Goal: Contribute content: Add original content to the website for others to see

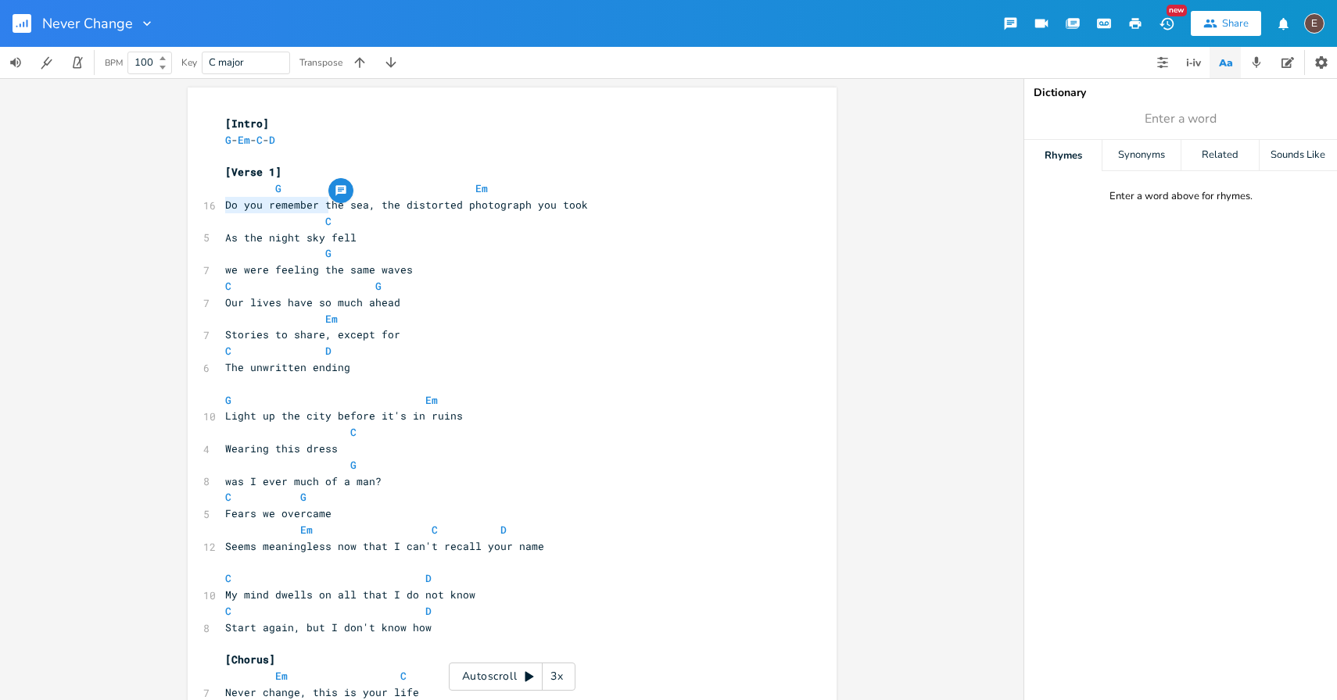
drag, startPoint x: 322, startPoint y: 203, endPoint x: 221, endPoint y: 206, distance: 100.9
click at [225, 206] on span "Do you remember the sea, the distorted photograph you took" at bounding box center [406, 205] width 363 height 14
type textarea "T"
click at [271, 202] on span "The sea, the distorted photograph you took" at bounding box center [356, 205] width 263 height 14
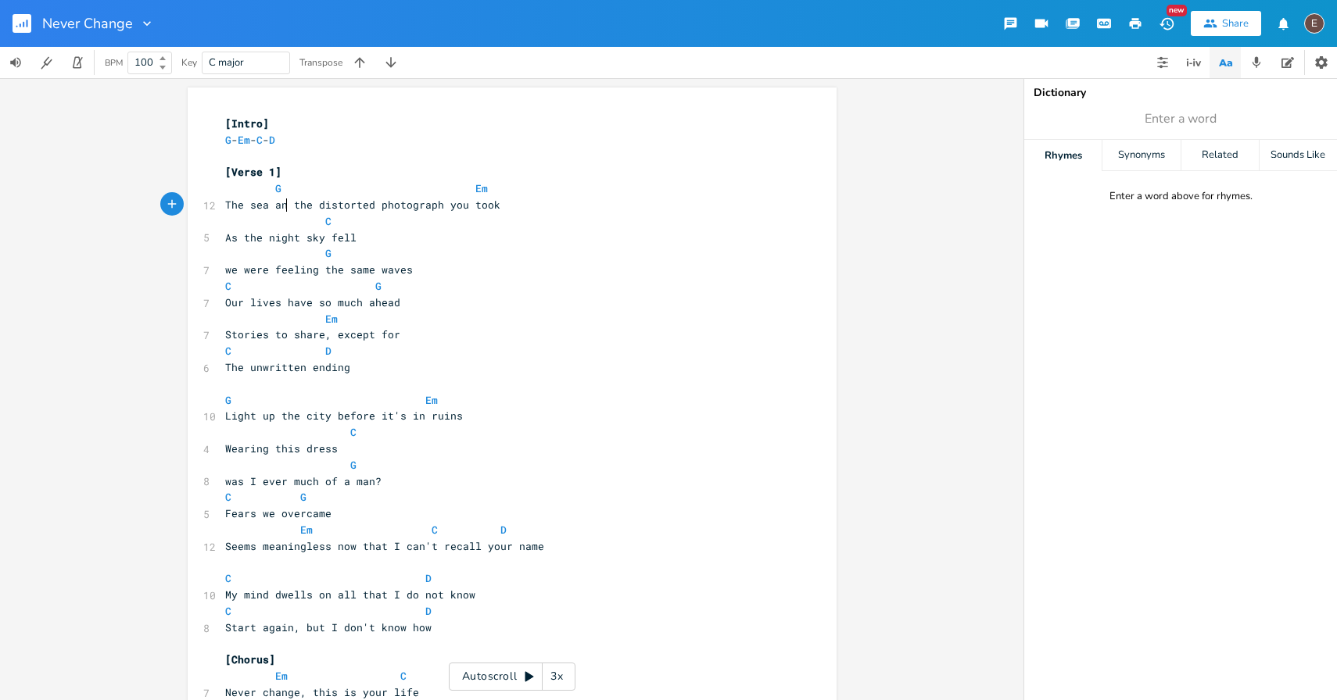
type textarea "a and"
click at [368, 205] on span "The sea and the distorted photograph you took" at bounding box center [369, 205] width 288 height 14
click at [367, 204] on span "The sea and the distorted photograph you took" at bounding box center [369, 205] width 288 height 14
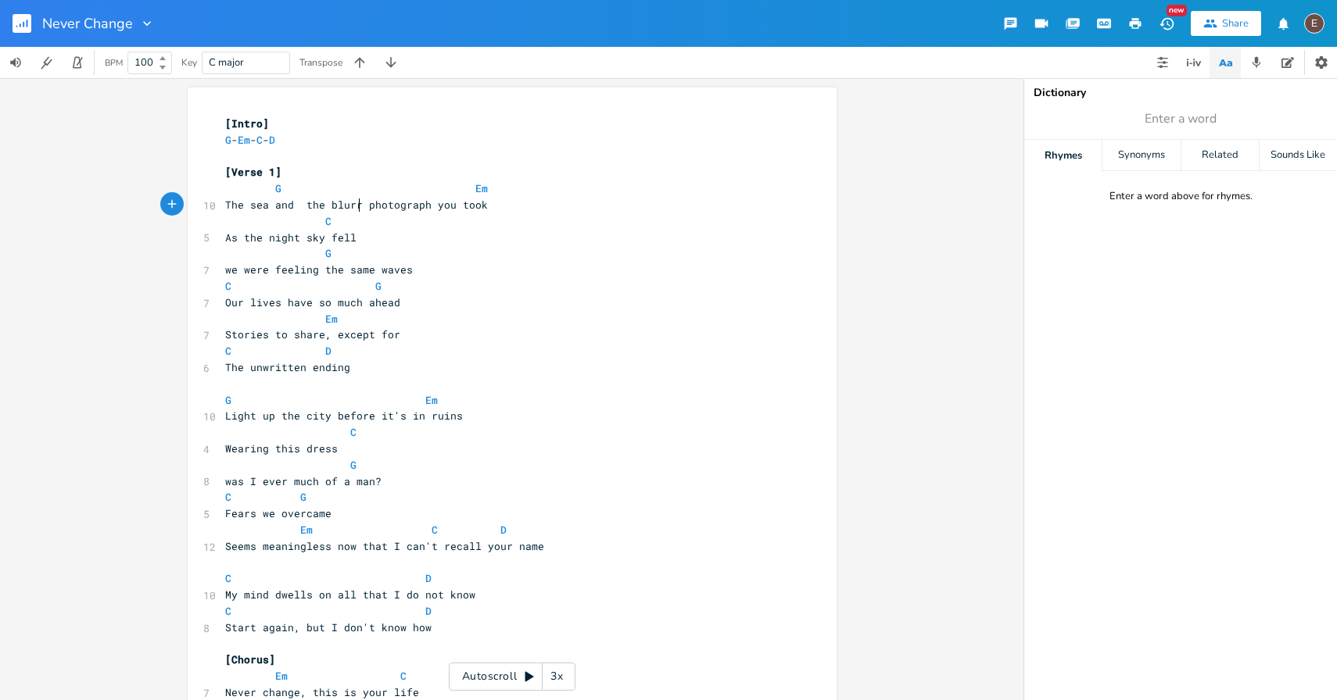
type textarea "blurry"
click at [300, 208] on span "The sea and the blurry photograph you took" at bounding box center [359, 205] width 269 height 14
click at [225, 201] on span "The sea and the blurry photograph you took" at bounding box center [356, 205] width 263 height 14
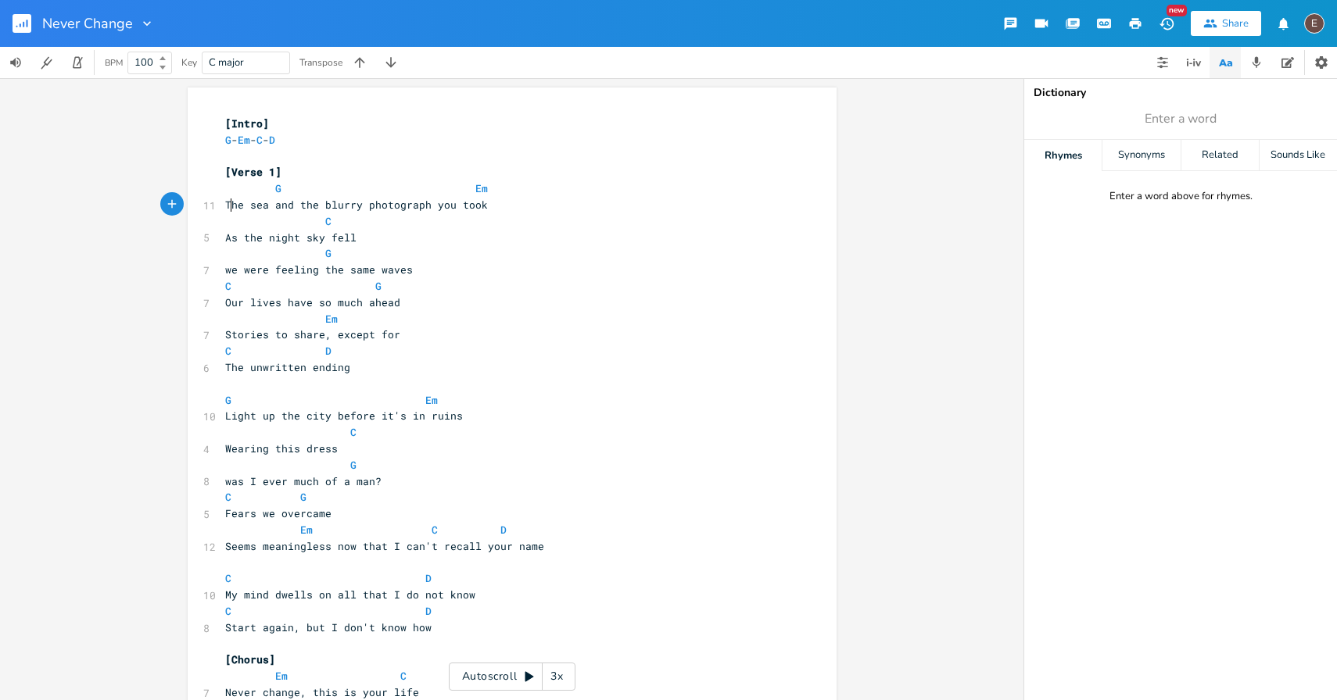
click at [225, 201] on span "The sea and the blurry photograph you took" at bounding box center [356, 205] width 263 height 14
type textarea "Do you remember the"
type textarea "you took"
drag, startPoint x: 579, startPoint y: 206, endPoint x: 526, endPoint y: 205, distance: 52.4
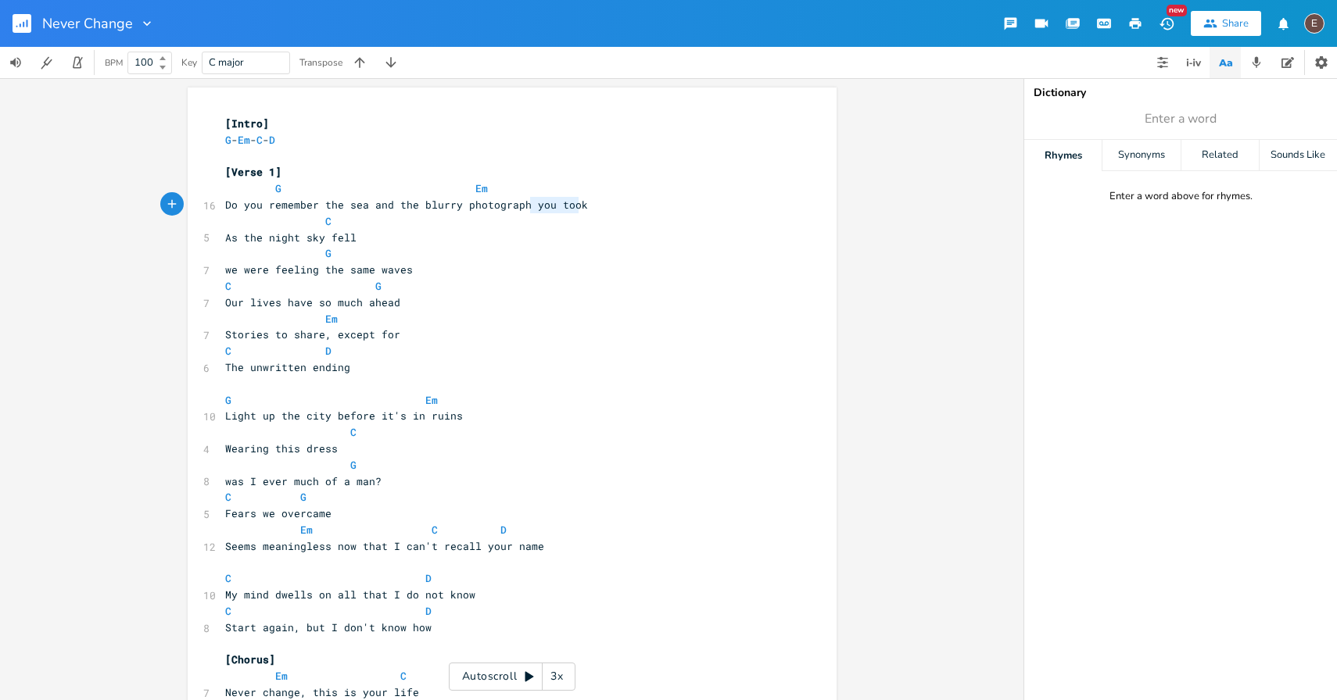
click at [526, 205] on pre "Do you remember the sea and the blurry photograph you took" at bounding box center [504, 205] width 564 height 16
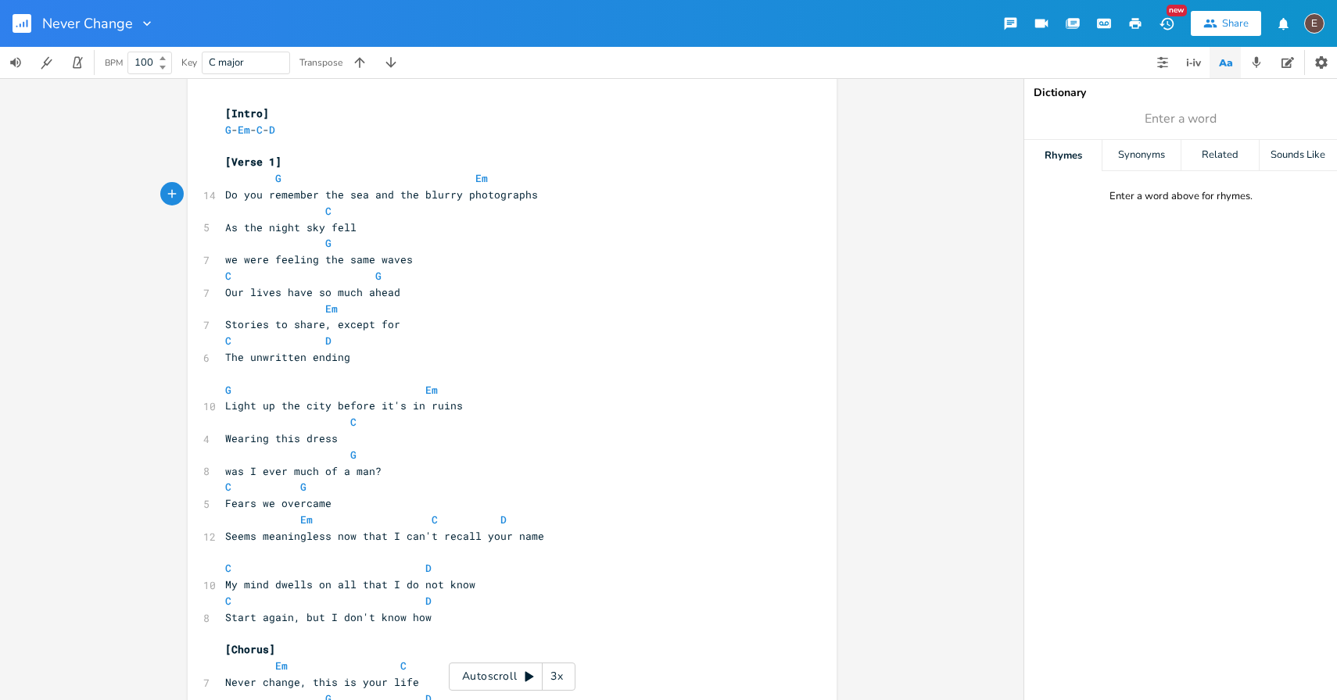
scroll to position [0, 0]
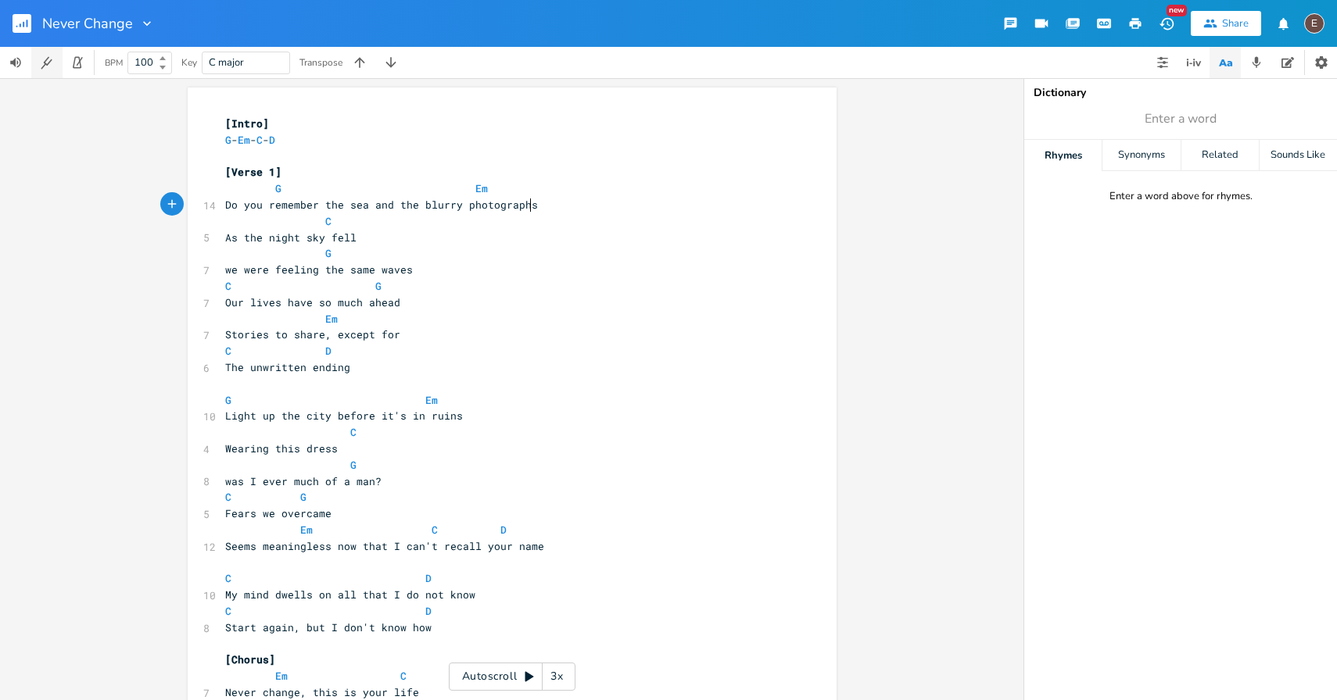
type textarea "s"
click at [50, 59] on icon "button" at bounding box center [46, 63] width 15 height 15
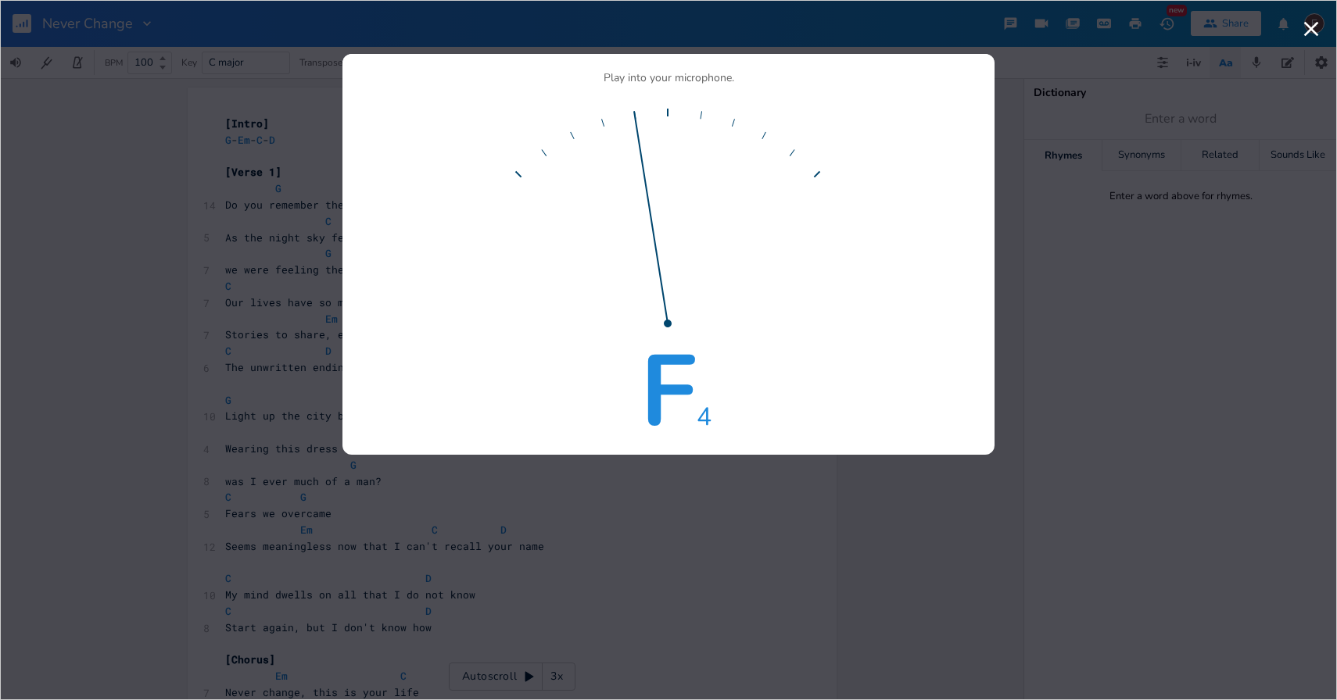
click at [452, 453] on div "Play into your microphone. F 4" at bounding box center [668, 264] width 652 height 382
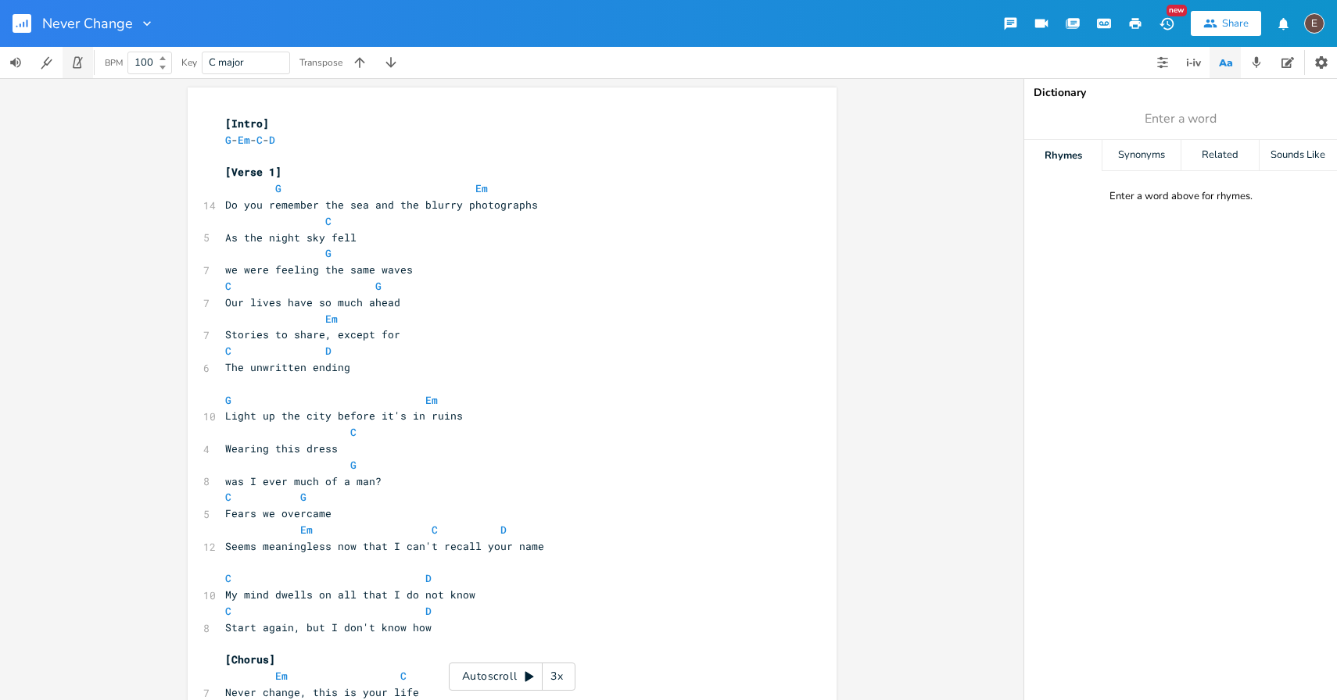
click at [79, 65] on icon "button" at bounding box center [77, 63] width 14 height 14
click at [160, 68] on icon at bounding box center [162, 68] width 6 height 4
click at [160, 70] on b at bounding box center [161, 67] width 14 height 9
click at [163, 59] on icon at bounding box center [162, 58] width 6 height 4
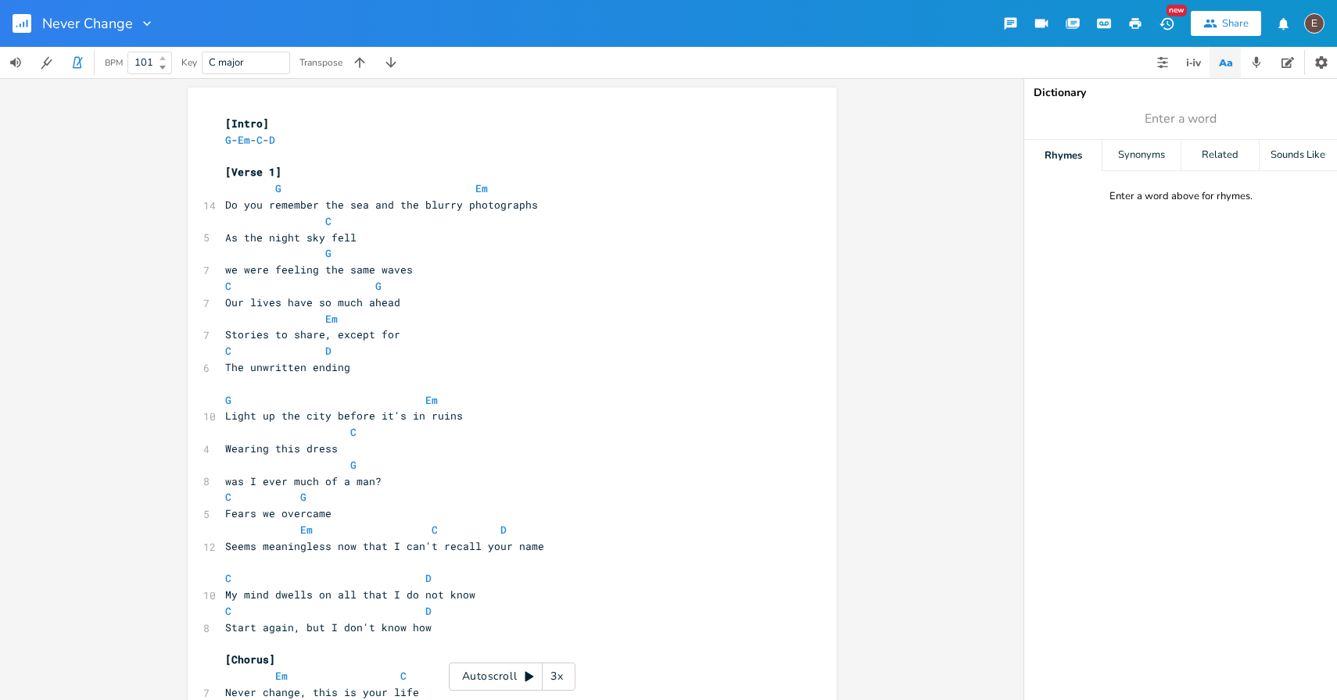
click at [163, 59] on icon at bounding box center [162, 58] width 6 height 4
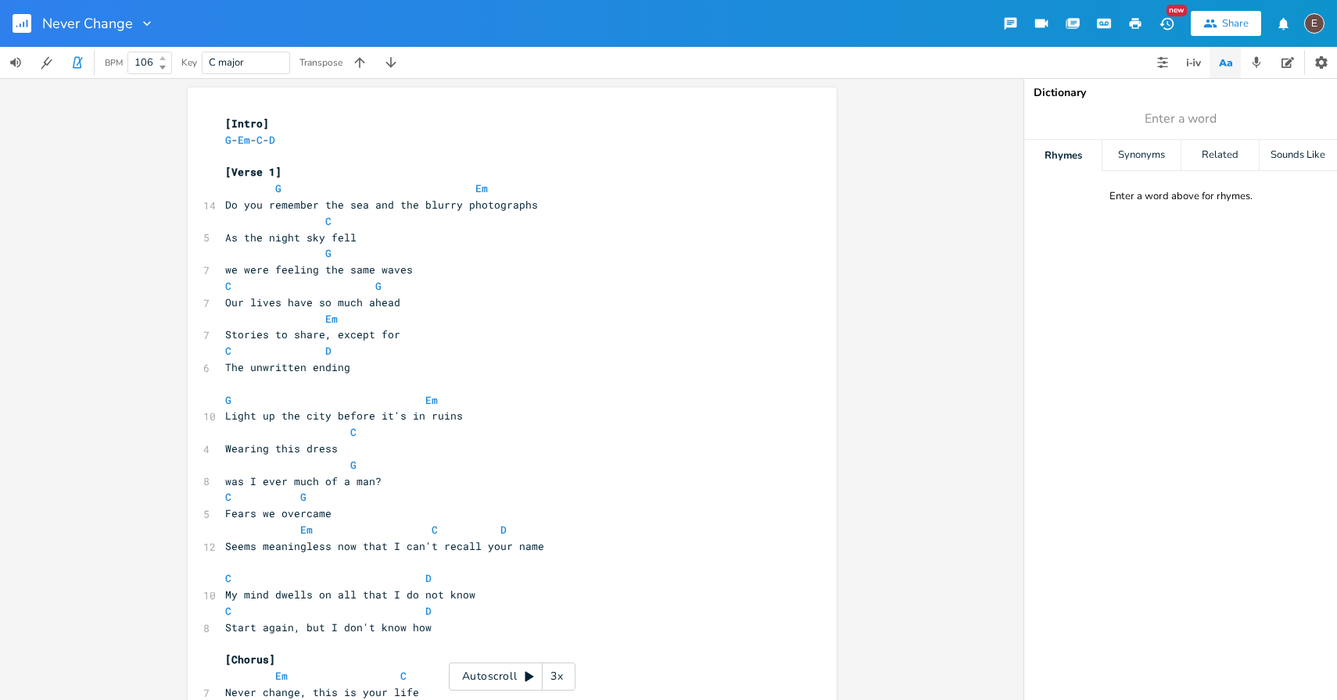
click at [163, 59] on icon at bounding box center [162, 58] width 6 height 4
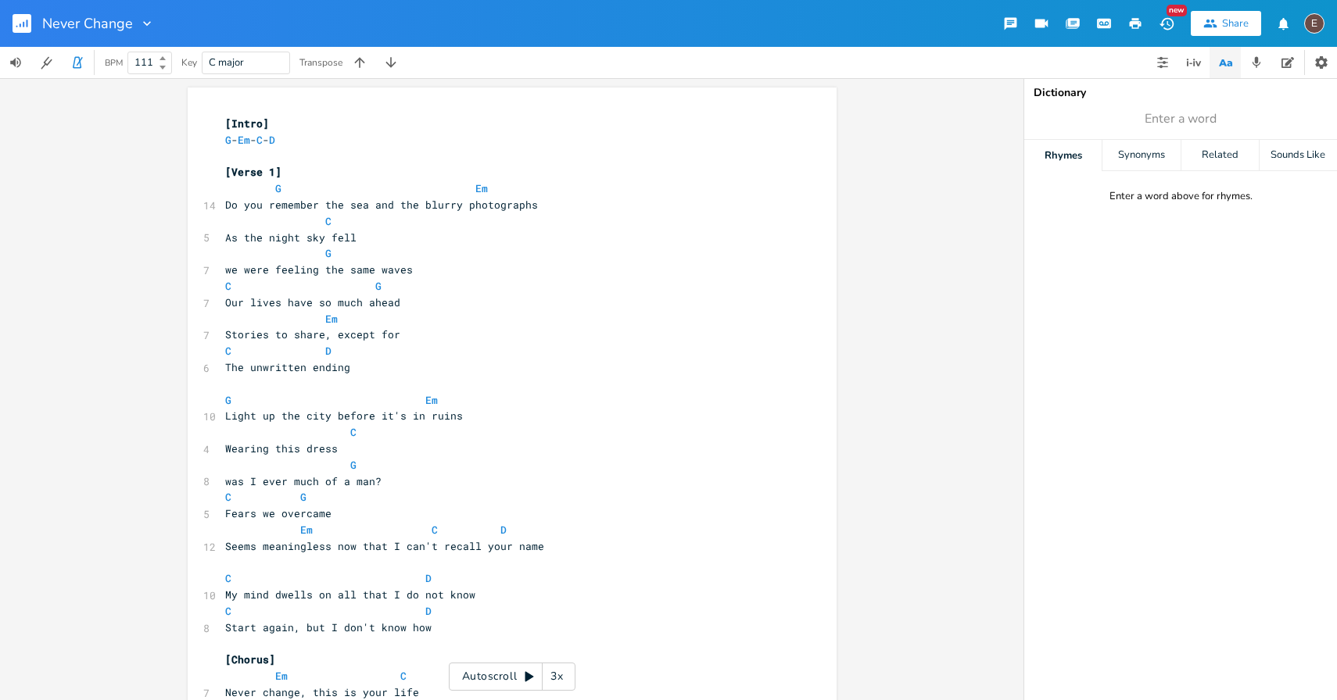
click at [163, 59] on icon at bounding box center [162, 58] width 6 height 4
type input "112"
click at [163, 59] on icon at bounding box center [162, 58] width 6 height 4
click at [77, 66] on icon "button" at bounding box center [77, 63] width 14 height 14
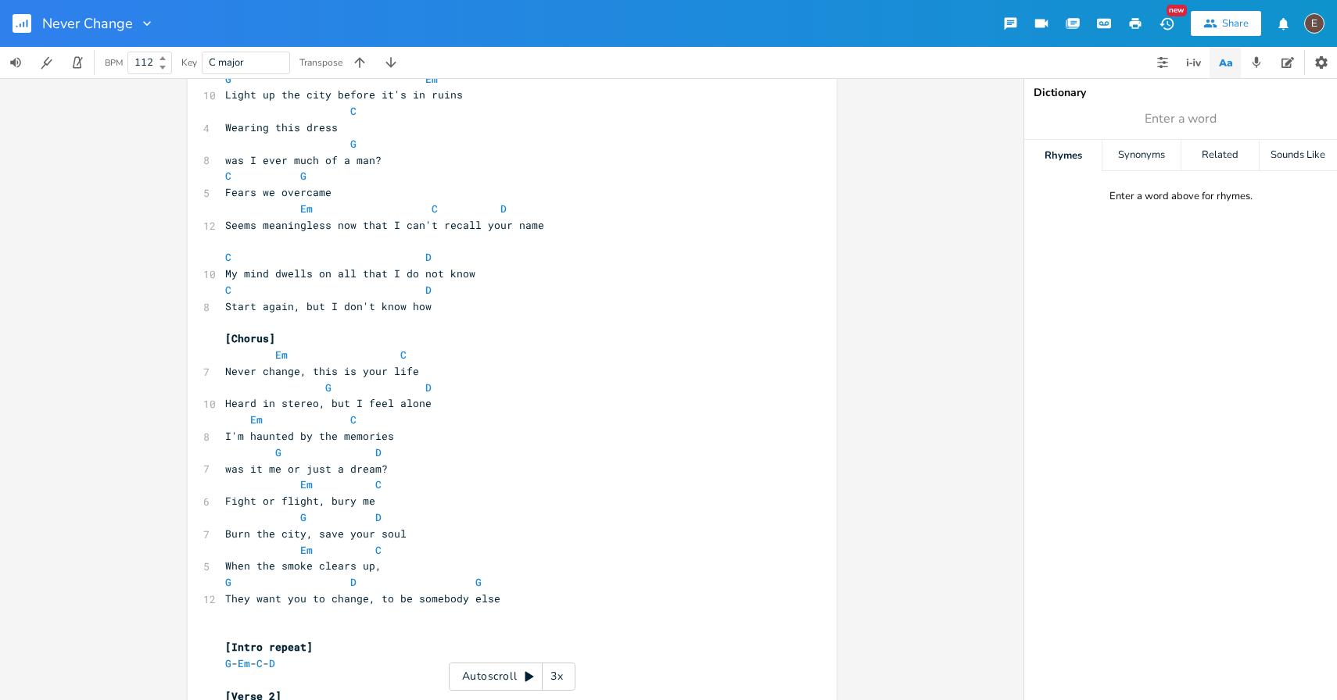
scroll to position [13, 0]
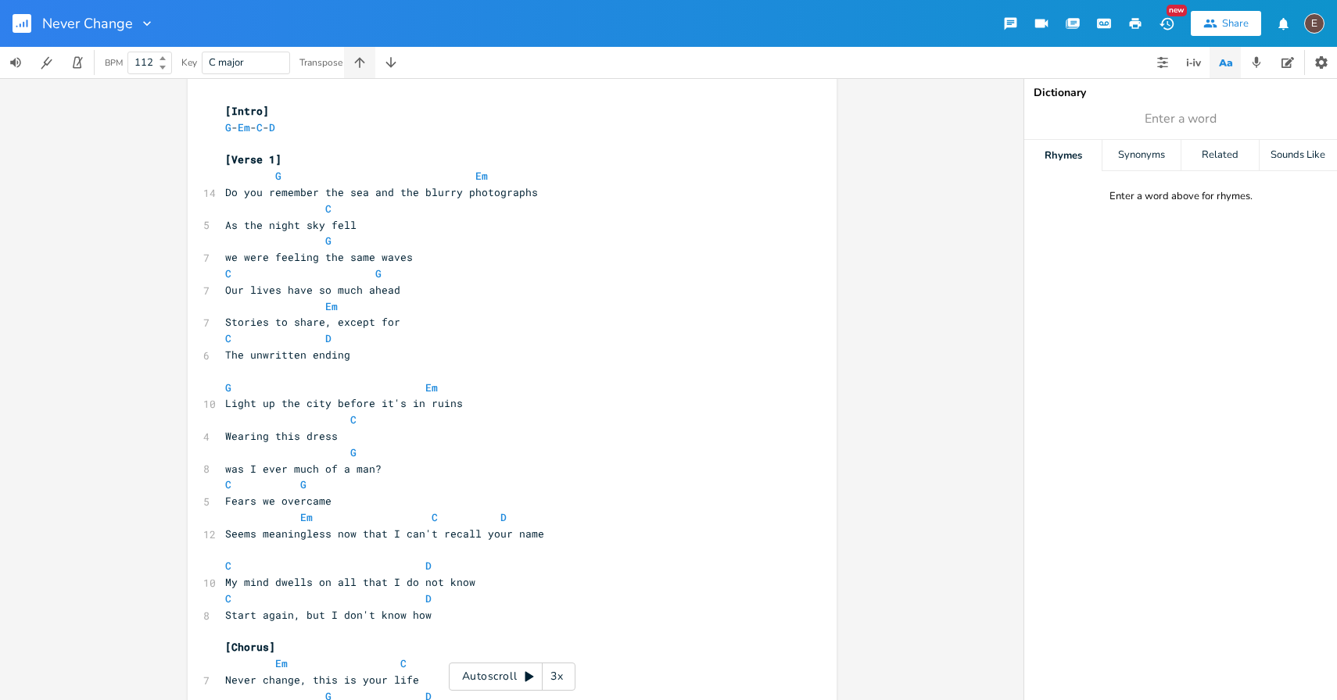
click at [367, 62] on icon "button" at bounding box center [360, 63] width 16 height 16
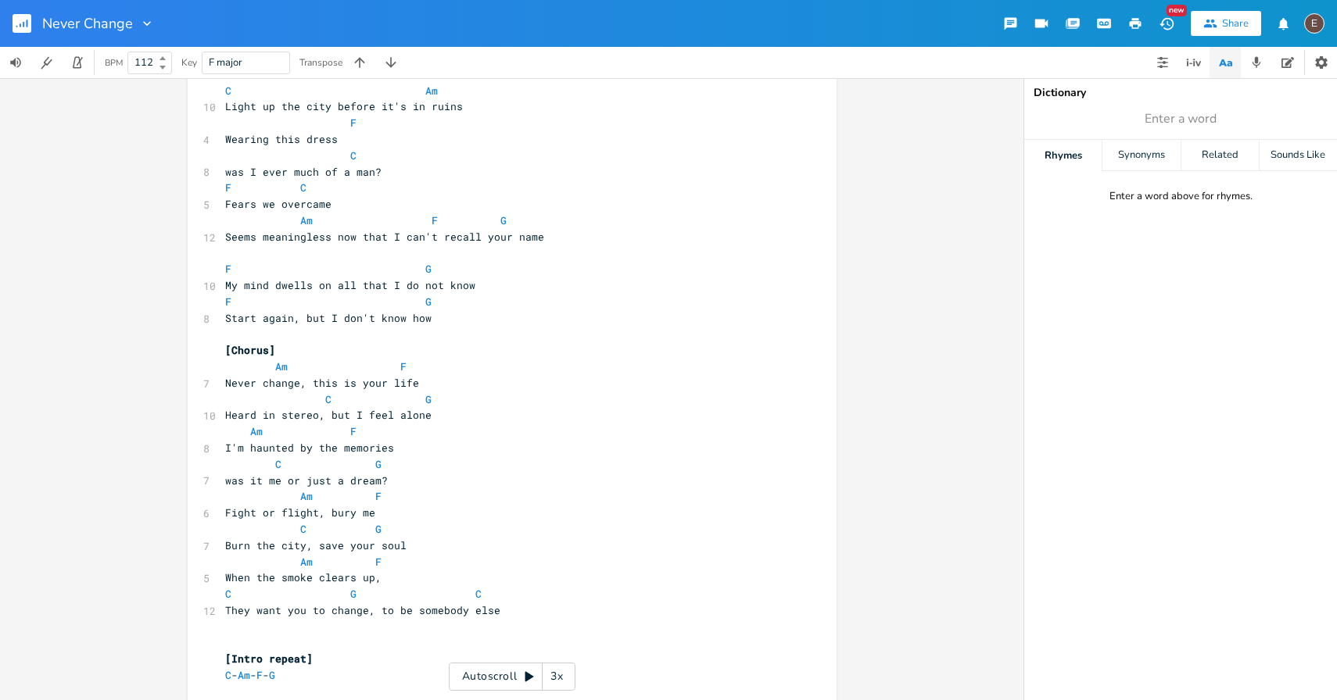
scroll to position [0, 0]
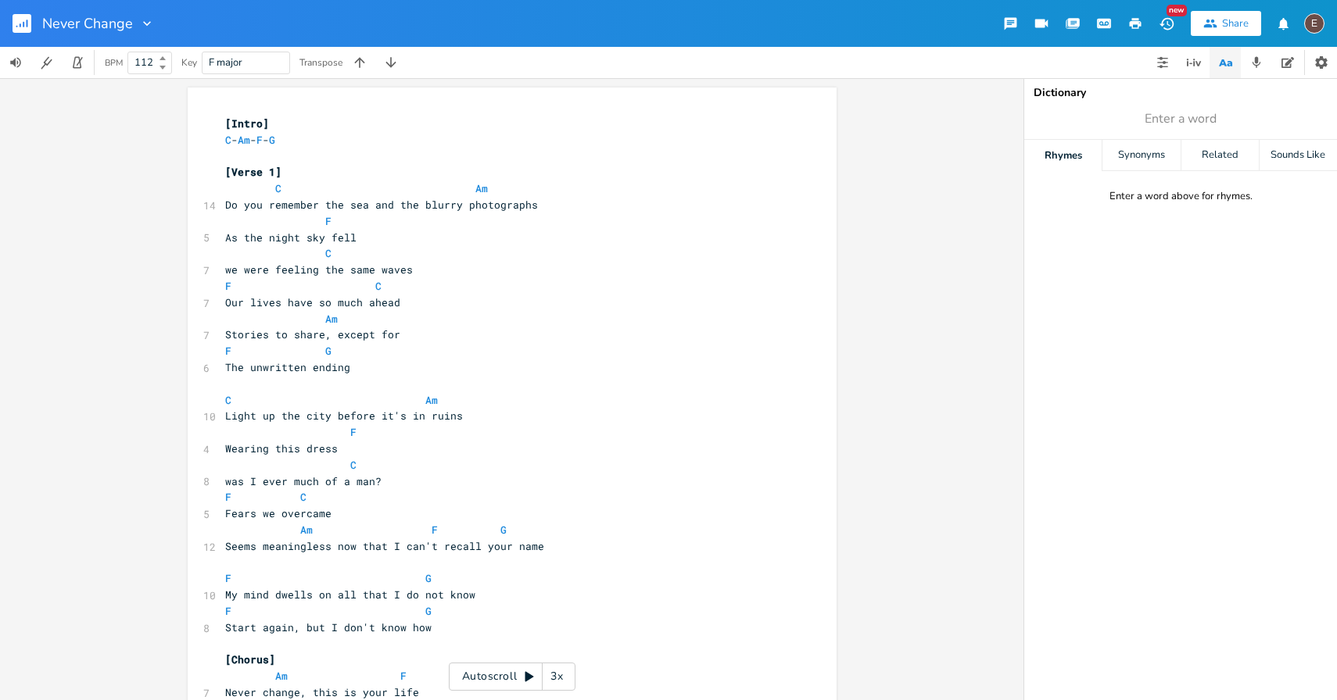
click at [285, 335] on span "Stories to share, except for" at bounding box center [312, 335] width 175 height 14
click at [272, 339] on span "Stories to share, except for" at bounding box center [312, 335] width 175 height 14
type textarea "we"
click at [316, 335] on span "Stories we share, except for" at bounding box center [312, 335] width 175 height 14
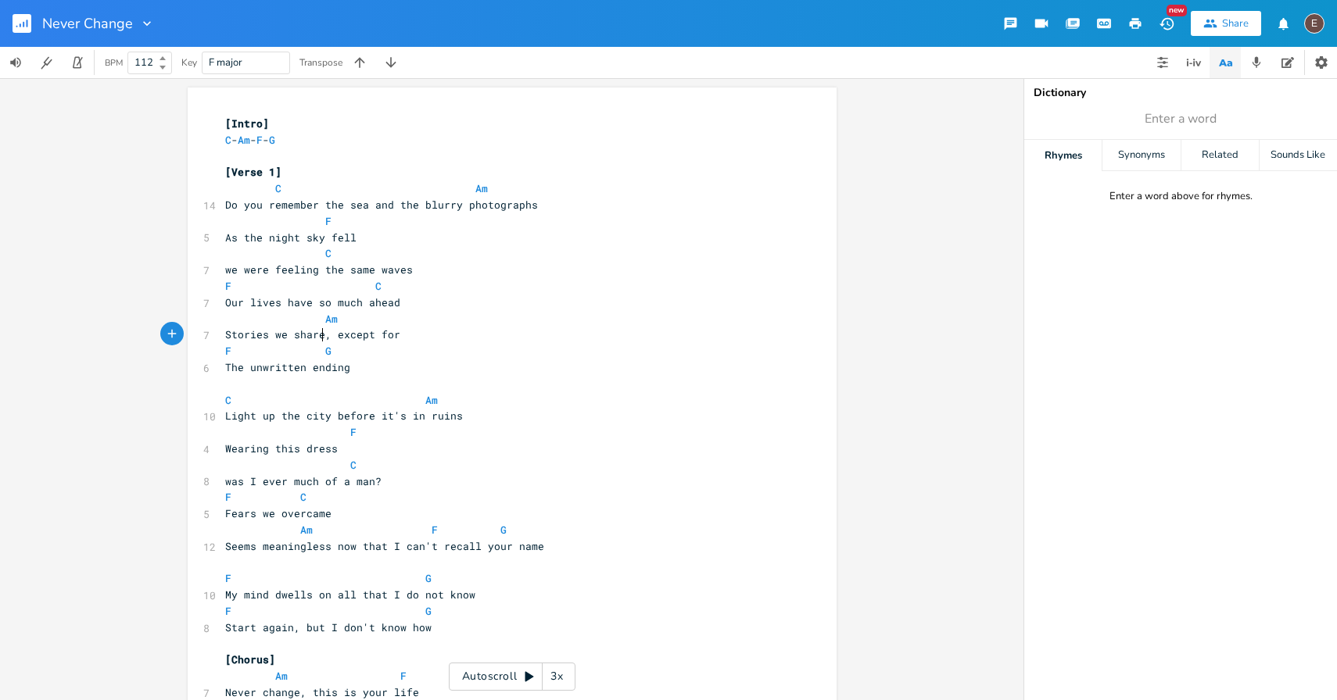
type textarea "d"
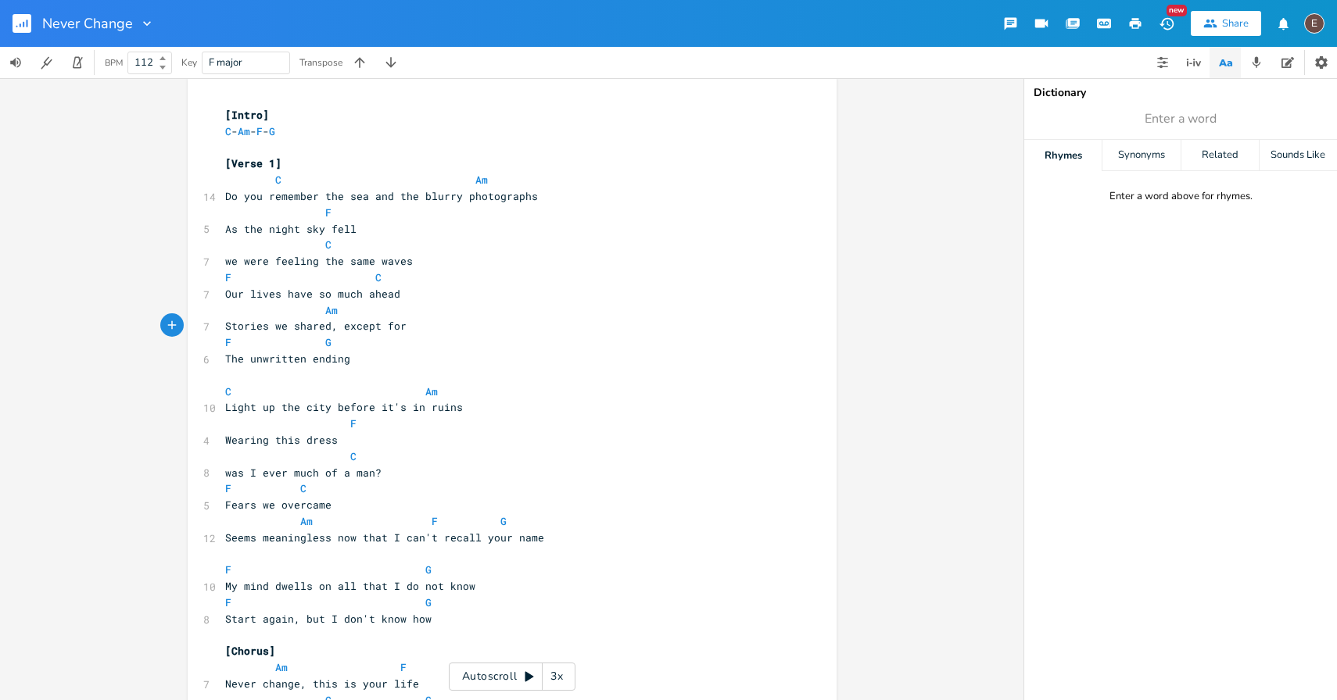
scroll to position [13, 0]
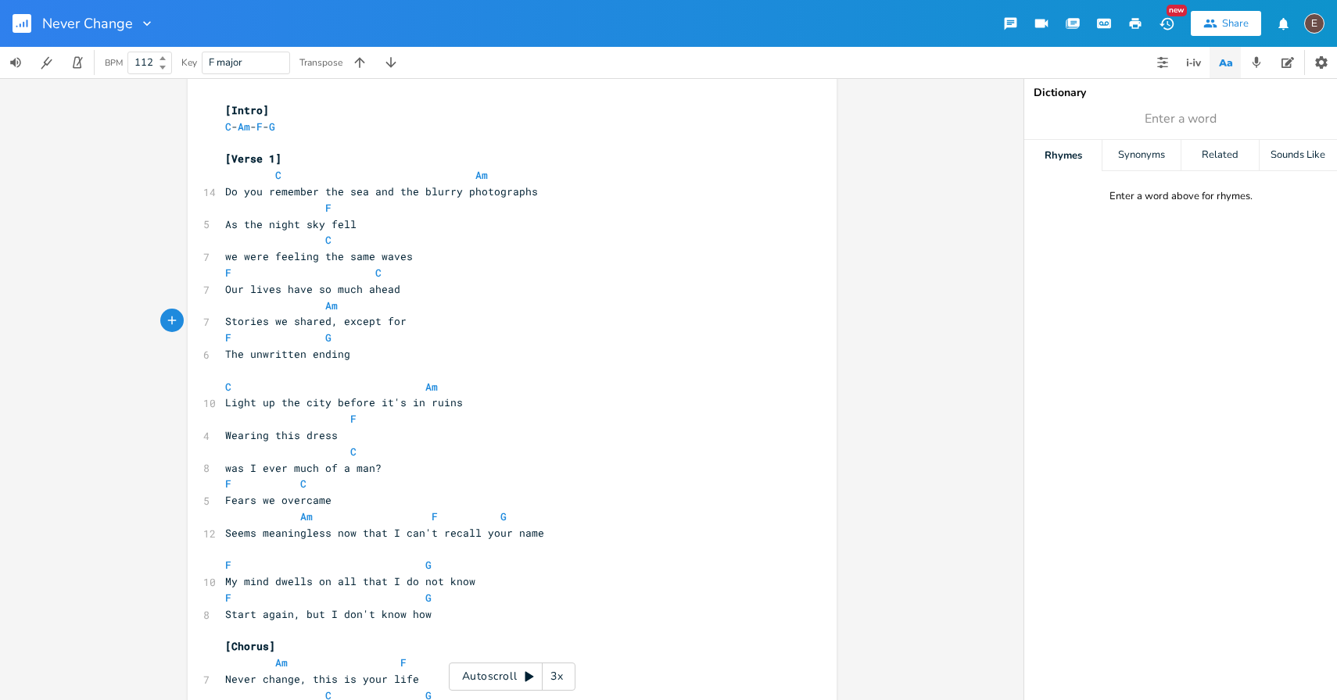
click at [356, 360] on pre "The unwritten ending" at bounding box center [504, 354] width 564 height 16
click at [355, 64] on icon "button" at bounding box center [360, 63] width 16 height 16
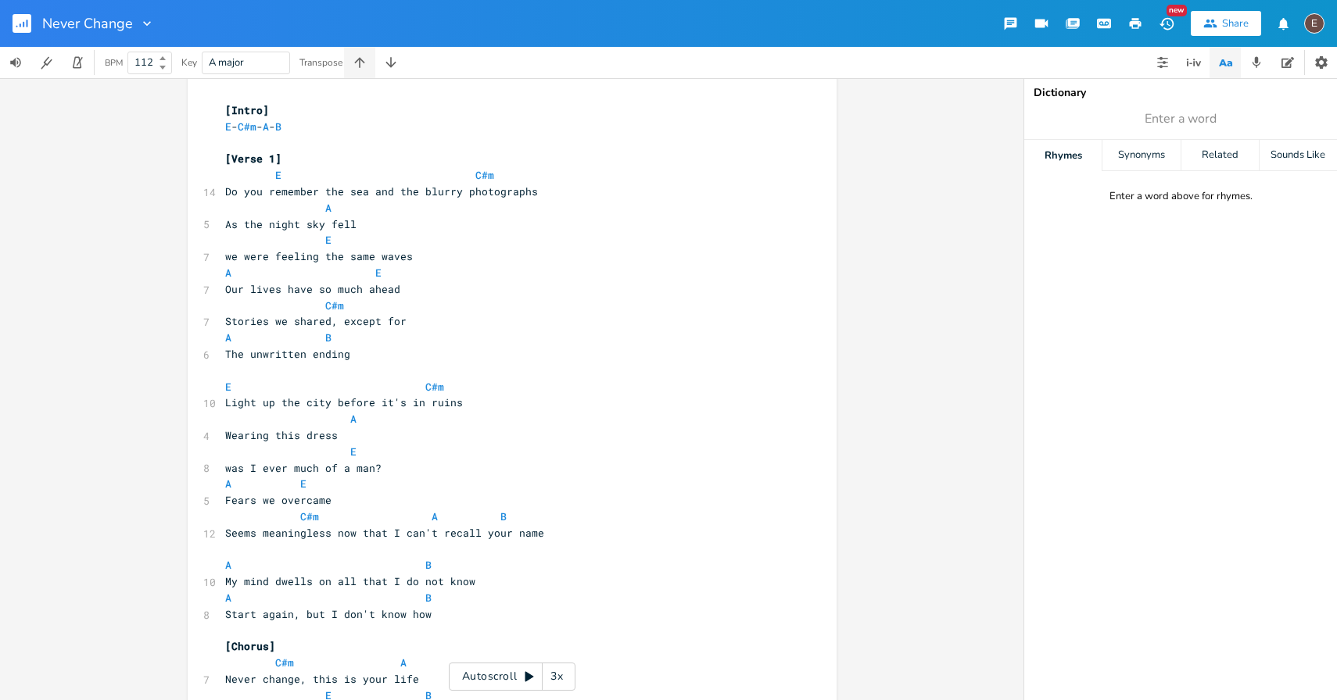
click at [369, 65] on button "button" at bounding box center [359, 62] width 31 height 31
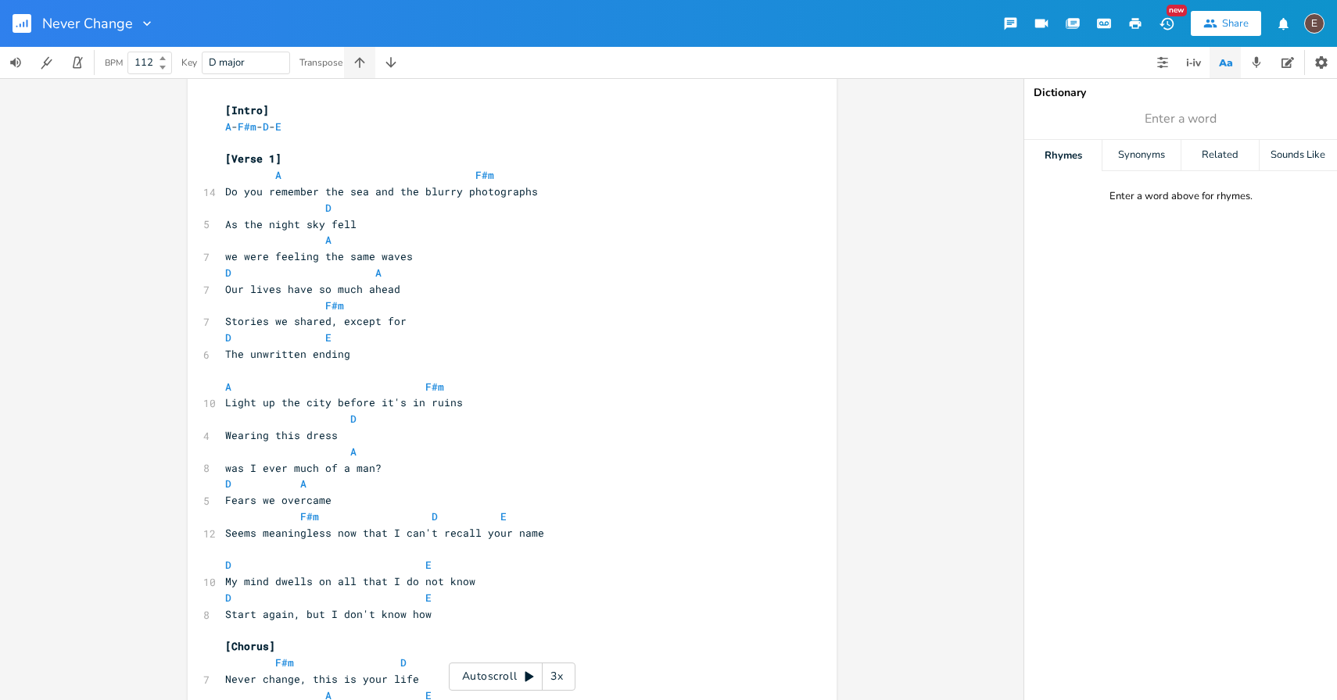
click at [369, 65] on button "button" at bounding box center [359, 62] width 31 height 31
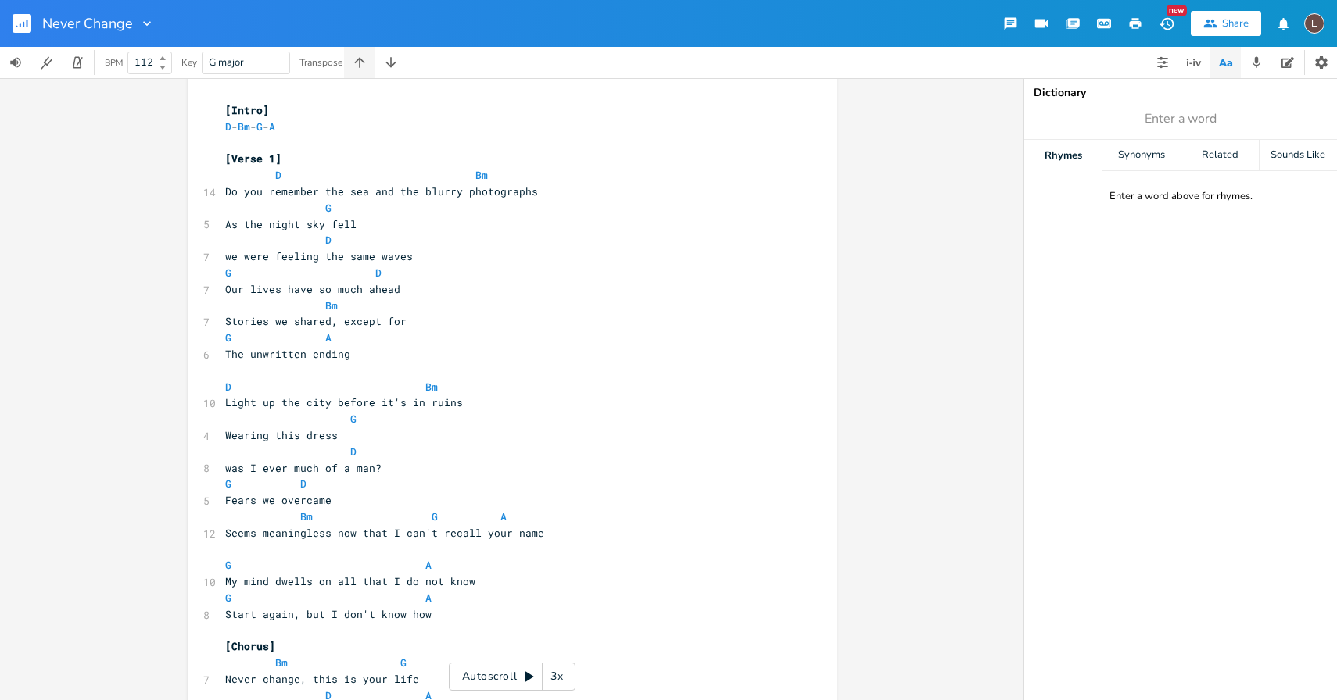
click at [369, 65] on button "button" at bounding box center [359, 62] width 31 height 31
click at [370, 65] on button "button" at bounding box center [359, 62] width 31 height 31
click at [389, 63] on icon "button" at bounding box center [391, 63] width 16 height 16
click at [371, 63] on button "Transpose Song Up" at bounding box center [359, 62] width 31 height 31
click at [371, 63] on button "button" at bounding box center [359, 62] width 31 height 31
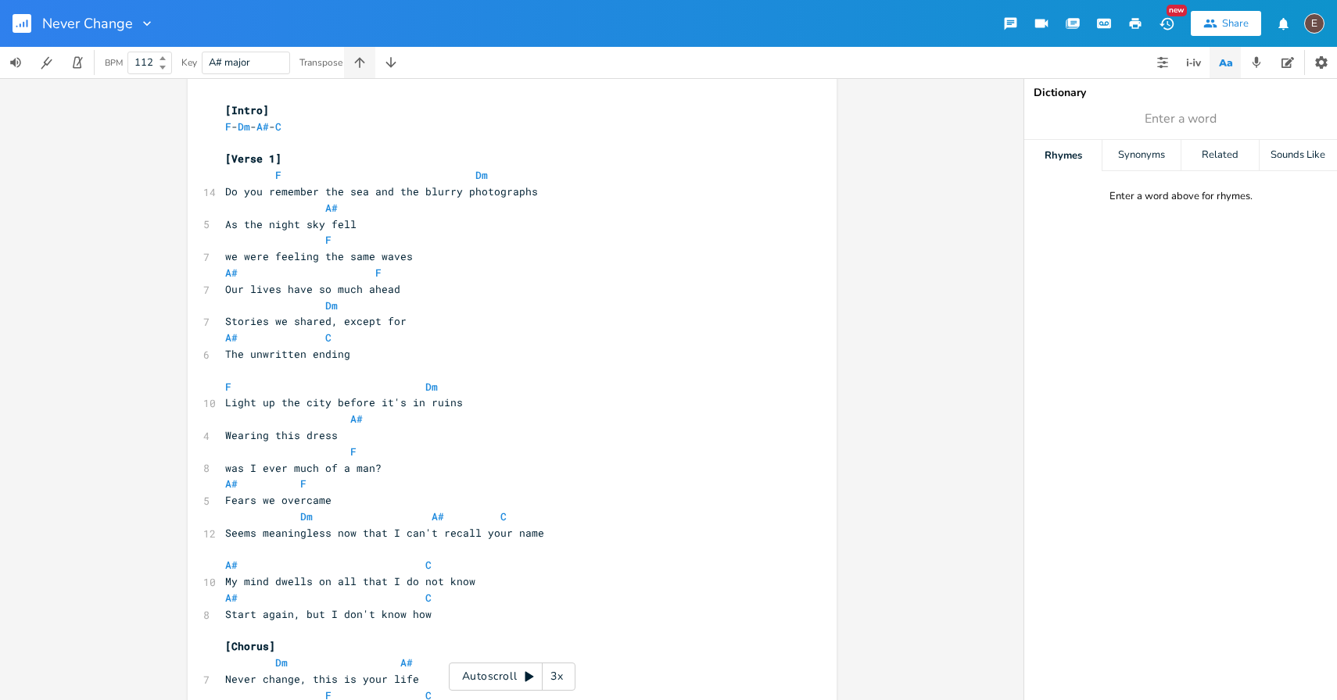
click at [371, 63] on button "button" at bounding box center [359, 62] width 31 height 31
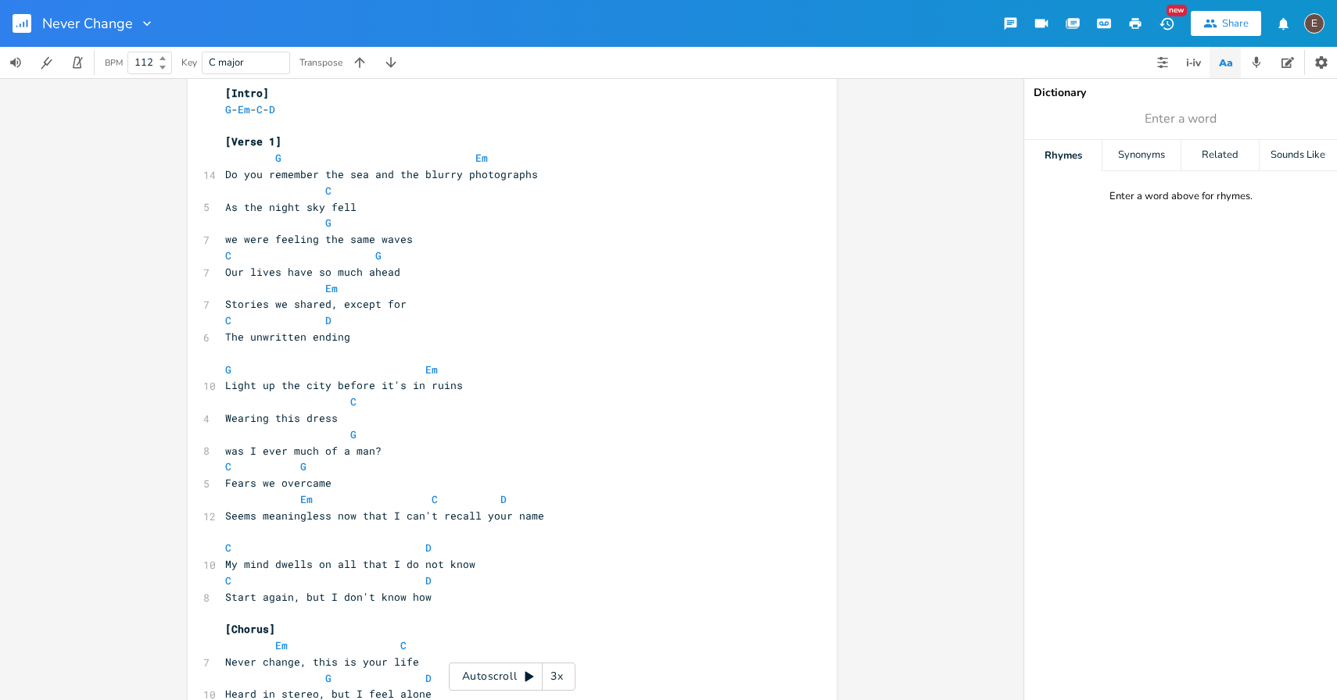
scroll to position [0, 0]
